Goal: Task Accomplishment & Management: Use online tool/utility

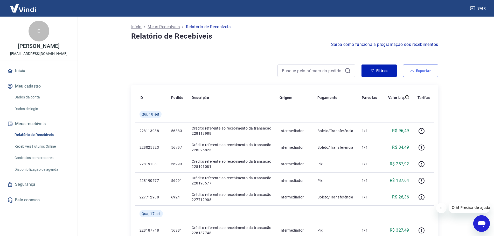
click at [422, 69] on button "Exportar" at bounding box center [420, 71] width 35 height 12
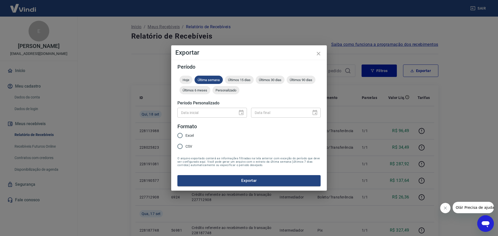
click at [231, 75] on form "Período Hoje Última semana Últimos 15 dias Últimos 30 dias Últimos 90 dias Últi…" at bounding box center [248, 125] width 143 height 122
click at [239, 80] on span "Últimos 15 dias" at bounding box center [239, 80] width 29 height 4
click at [183, 129] on legend "Formato" at bounding box center [186, 127] width 19 height 8
click at [184, 133] on input "Excel" at bounding box center [180, 135] width 11 height 11
radio input "true"
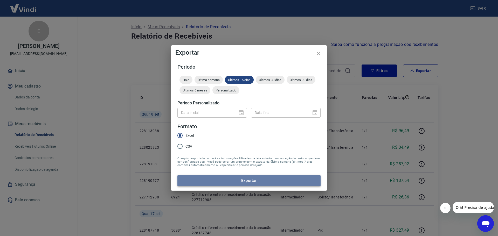
click at [244, 179] on button "Exportar" at bounding box center [248, 180] width 143 height 11
